Goal: Task Accomplishment & Management: Use online tool/utility

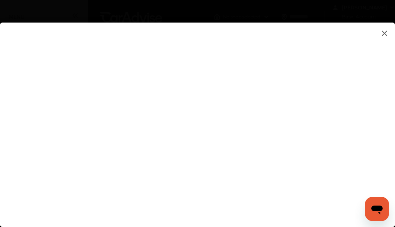
click at [269, 143] on input at bounding box center [277, 144] width 156 height 10
click at [277, 142] on input at bounding box center [277, 144] width 156 height 10
click at [276, 144] on input at bounding box center [277, 144] width 156 height 10
click at [275, 148] on input at bounding box center [277, 144] width 156 height 10
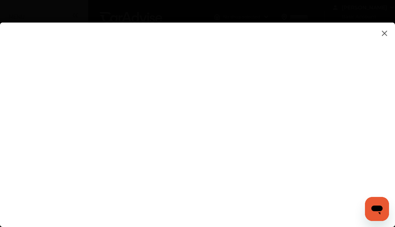
click at [277, 186] on flutter-view at bounding box center [197, 122] width 395 height 199
type input "**********"
click at [367, 99] on flutter-view at bounding box center [197, 122] width 395 height 199
click at [384, 35] on img at bounding box center [384, 33] width 9 height 9
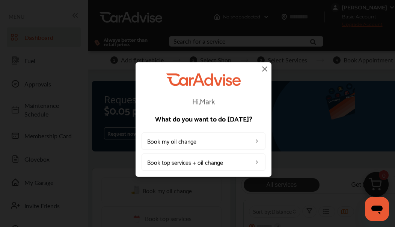
click at [267, 66] on img at bounding box center [264, 68] width 9 height 9
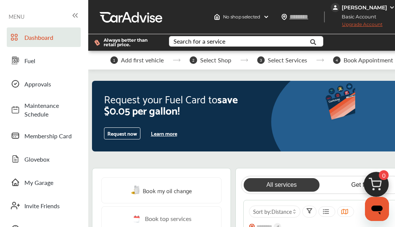
click at [119, 139] on button "Request now" at bounding box center [122, 133] width 36 height 12
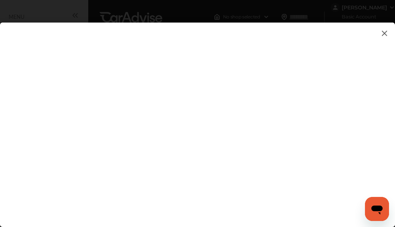
click at [180, 173] on flutter-view at bounding box center [197, 122] width 395 height 199
click at [370, 106] on flutter-view at bounding box center [197, 122] width 395 height 199
click at [276, 123] on flutter-view at bounding box center [197, 122] width 395 height 199
click at [205, 161] on flutter-view at bounding box center [197, 122] width 395 height 199
